Goal: Share content: Share content

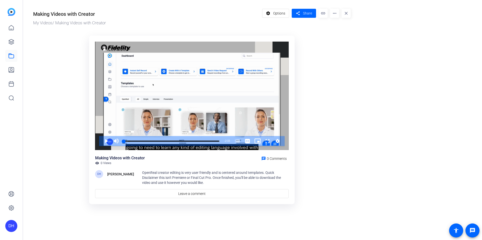
click at [375, 71] on or-hosting-video-details "Making Videos with Creator My Videos / Making Videos with Creator settings Opti…" at bounding box center [251, 106] width 456 height 212
click at [312, 12] on span "Share" at bounding box center [307, 13] width 9 height 5
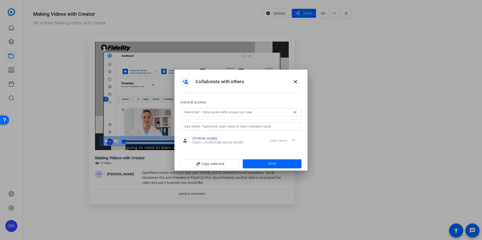
click at [220, 115] on div "Restricted – Only people with access can view" at bounding box center [240, 112] width 113 height 8
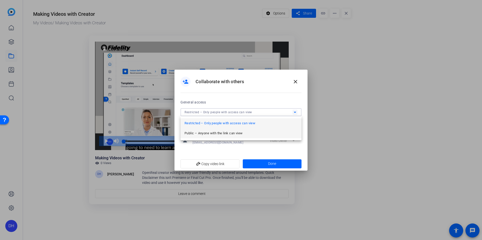
click at [210, 135] on span "Public – Anyone with the link can view" at bounding box center [213, 133] width 58 height 6
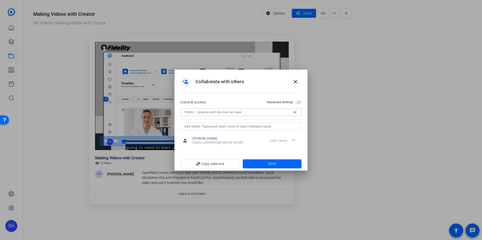
click at [230, 87] on div "person_add Collaborate with others close" at bounding box center [240, 82] width 121 height 12
click at [202, 166] on span "add_link Copy video link" at bounding box center [209, 164] width 51 height 10
click at [300, 101] on span "button" at bounding box center [298, 103] width 8 height 4
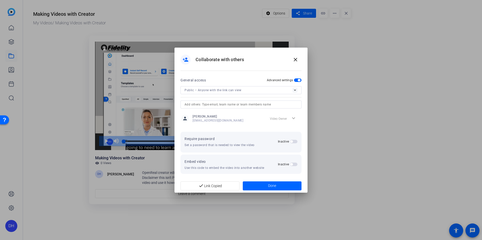
click at [300, 79] on span "button" at bounding box center [298, 81] width 8 height 4
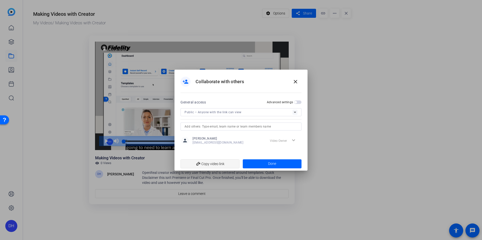
click at [216, 165] on span "add_link Copy video link" at bounding box center [209, 164] width 51 height 10
click at [298, 79] on span at bounding box center [295, 82] width 12 height 12
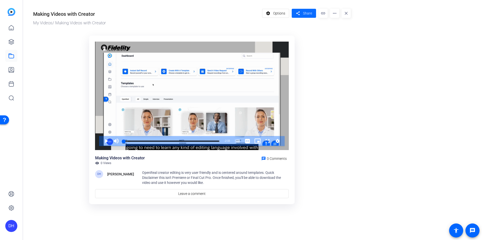
click at [301, 12] on mat-icon "share" at bounding box center [298, 13] width 6 height 7
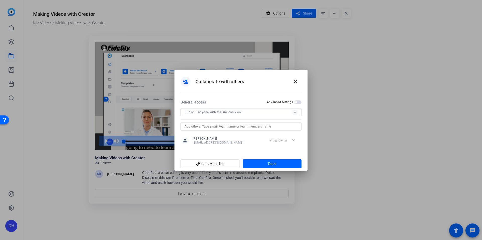
drag, startPoint x: 298, startPoint y: 82, endPoint x: 310, endPoint y: 73, distance: 15.2
click at [298, 82] on span at bounding box center [295, 82] width 12 height 12
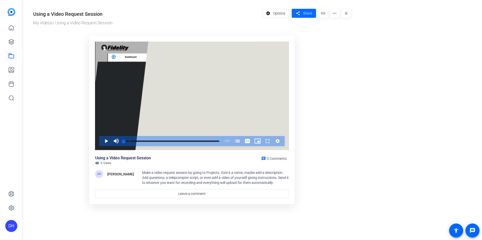
click at [296, 13] on mat-icon "share" at bounding box center [298, 13] width 6 height 7
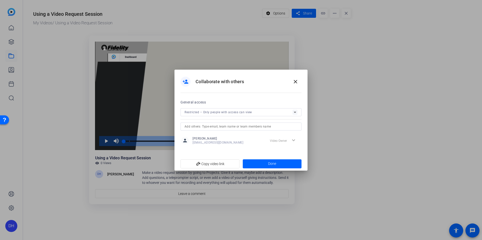
click at [212, 115] on div "Restricted – Only people with access can view" at bounding box center [238, 112] width 108 height 6
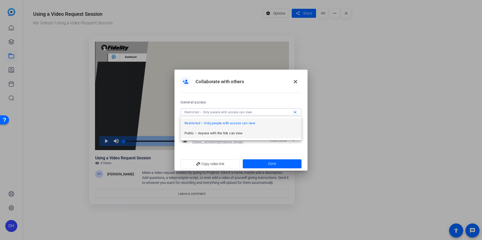
click at [212, 132] on span "Public – Anyone with the link can view" at bounding box center [213, 133] width 58 height 6
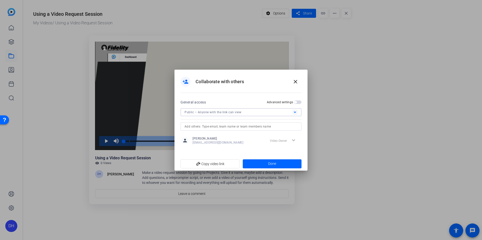
drag, startPoint x: 213, startPoint y: 165, endPoint x: 284, endPoint y: 112, distance: 88.4
click at [213, 165] on span "add_link Copy video link" at bounding box center [209, 164] width 51 height 10
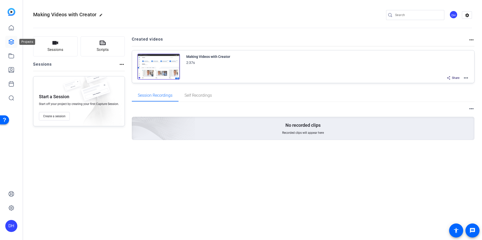
click at [16, 41] on link at bounding box center [11, 42] width 12 height 12
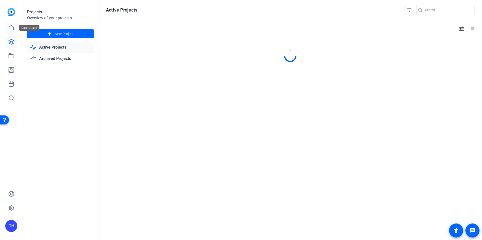
click at [12, 27] on icon at bounding box center [11, 28] width 6 height 6
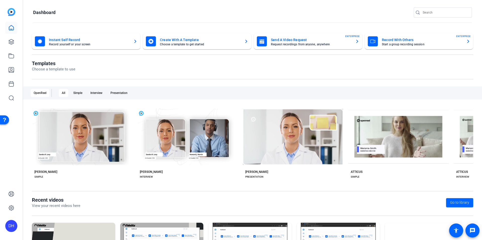
click at [154, 66] on openreel-page-title "Templates Choose a template to use" at bounding box center [252, 66] width 441 height 12
click at [11, 153] on div "DH" at bounding box center [11, 120] width 23 height 240
